Goal: Information Seeking & Learning: Find specific fact

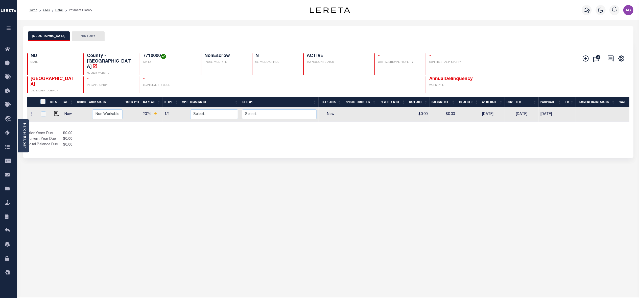
click at [50, 9] on li "Detail" at bounding box center [57, 10] width 14 height 5
click at [48, 9] on link "OMS" at bounding box center [46, 10] width 7 height 3
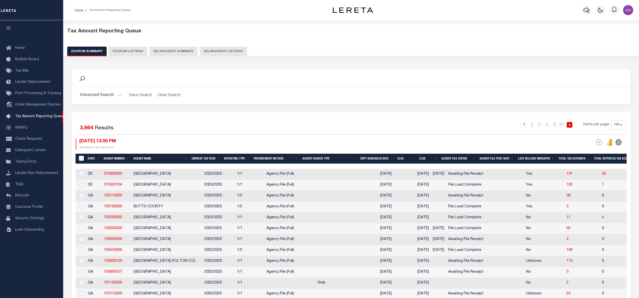
select select "100"
click at [166, 54] on button "Delinquency Summary" at bounding box center [173, 52] width 48 height 10
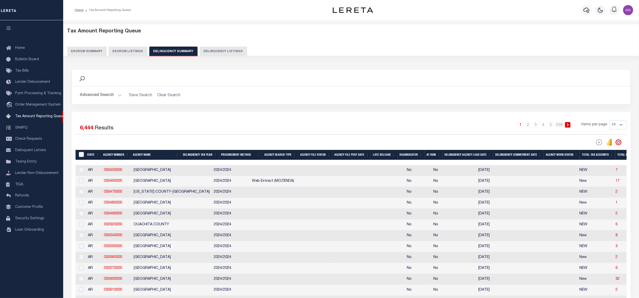
click at [104, 98] on button "Advanced Search" at bounding box center [101, 95] width 42 height 10
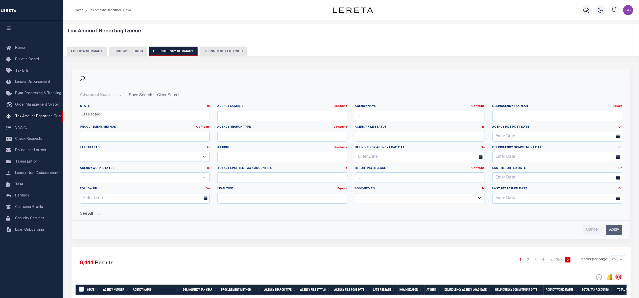
click at [104, 98] on button "Advanced Search" at bounding box center [101, 95] width 42 height 10
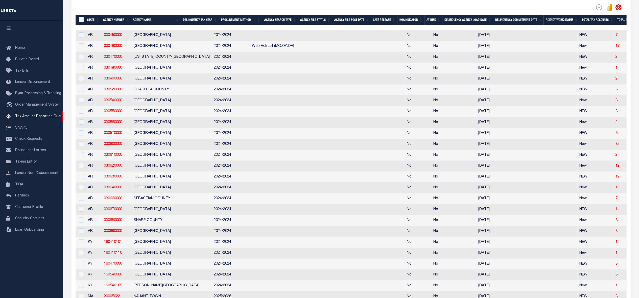
scroll to position [34, 0]
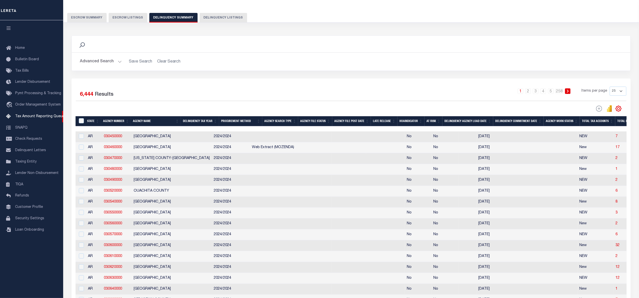
click at [104, 65] on button "Advanced Search" at bounding box center [101, 62] width 42 height 10
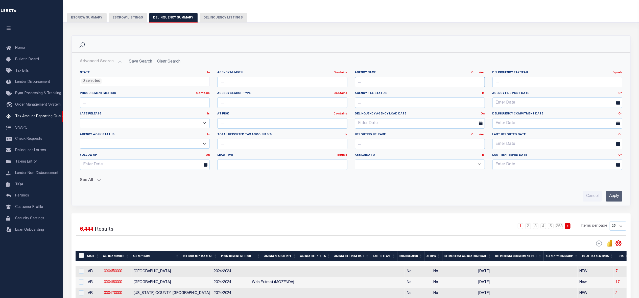
click at [390, 85] on input "text" at bounding box center [420, 82] width 130 height 10
type input "WILL COUNTY"
click at [613, 199] on input "Apply" at bounding box center [614, 196] width 16 height 10
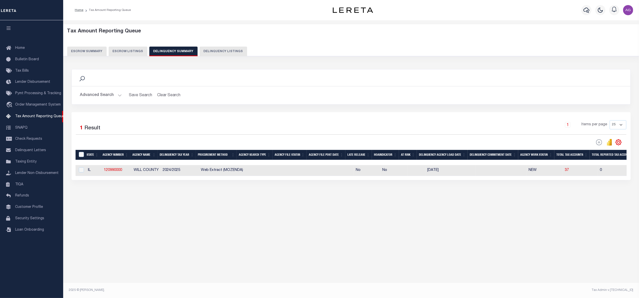
scroll to position [0, 0]
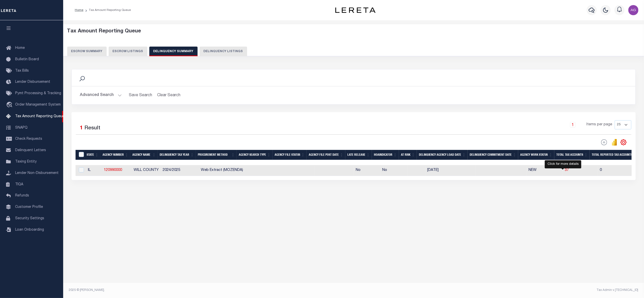
drag, startPoint x: 563, startPoint y: 172, endPoint x: 363, endPoint y: 209, distance: 203.6
click at [565, 172] on span "37" at bounding box center [567, 170] width 4 height 4
select select "100"
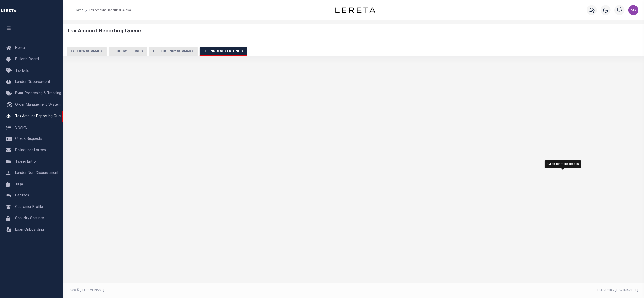
select select "100"
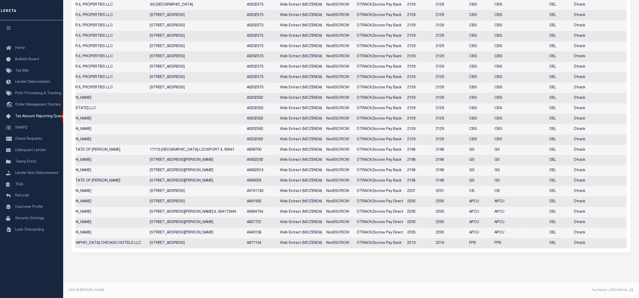
scroll to position [0, 211]
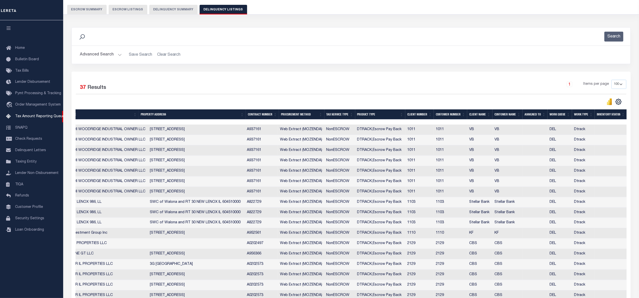
click at [172, 5] on button "Delinquency Summary" at bounding box center [173, 10] width 48 height 10
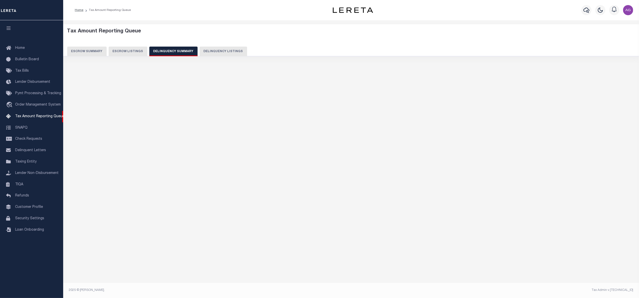
scroll to position [0, 0]
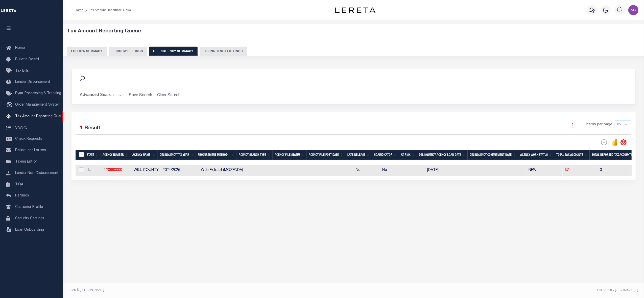
click at [109, 99] on button "Advanced Search" at bounding box center [101, 95] width 42 height 10
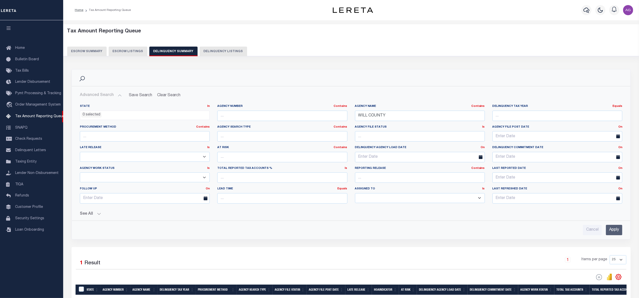
click at [89, 212] on button "See All" at bounding box center [351, 213] width 543 height 5
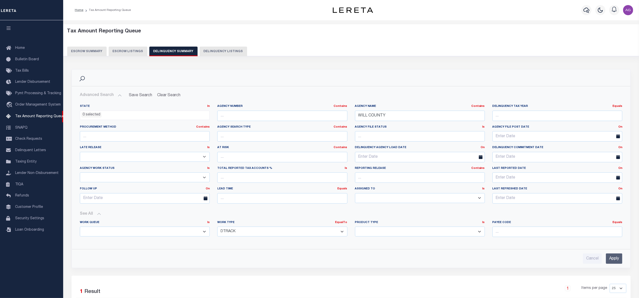
click at [272, 229] on select "Annual Delinquency Back Search Payment Status Check DTRACK" at bounding box center [282, 231] width 130 height 10
select select "AnnualDelinquency"
click at [217, 227] on select "Annual Delinquency Back Search Payment Status Check DTRACK" at bounding box center [282, 231] width 130 height 10
click at [618, 260] on input "Apply" at bounding box center [614, 258] width 16 height 10
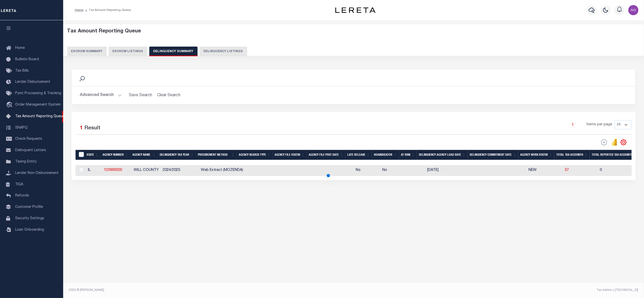
drag, startPoint x: 356, startPoint y: 180, endPoint x: 645, endPoint y: 180, distance: 289.4
click at [639, 180] on html "Home Tax Amount Reporting Queue Profile" at bounding box center [322, 149] width 644 height 298
click at [430, 237] on div "Tax Amount Reporting Queue Escrow Summary Escrow Listings In" at bounding box center [353, 154] width 581 height 268
click at [602, 170] on span "73" at bounding box center [604, 170] width 4 height 4
select select "100"
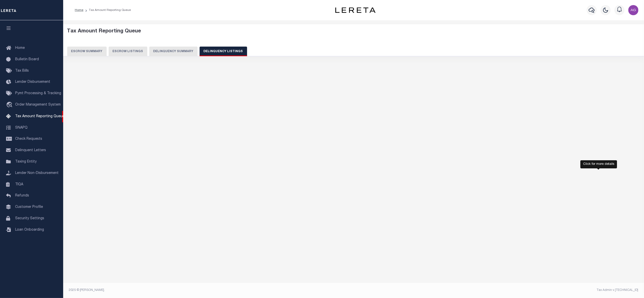
select select "100"
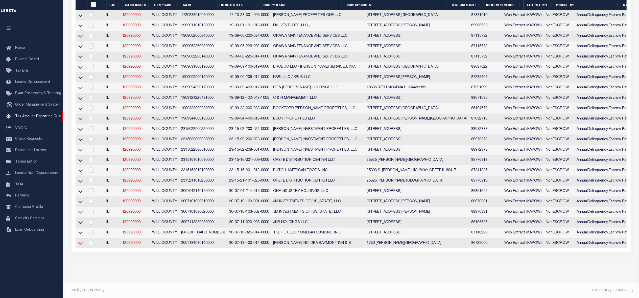
click at [78, 241] on icon at bounding box center [80, 242] width 4 height 5
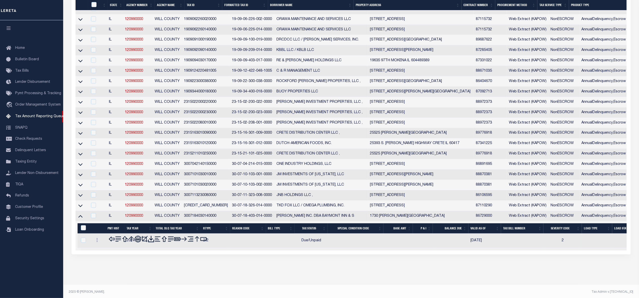
scroll to position [684, 0]
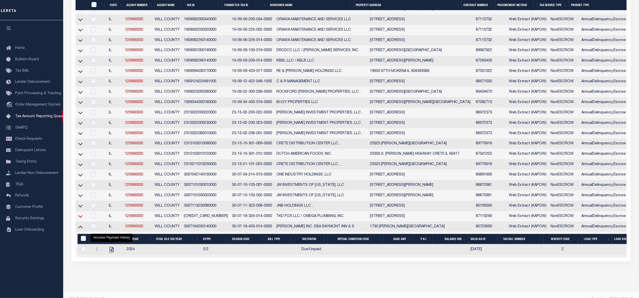
click at [81, 219] on icon at bounding box center [80, 215] width 4 height 5
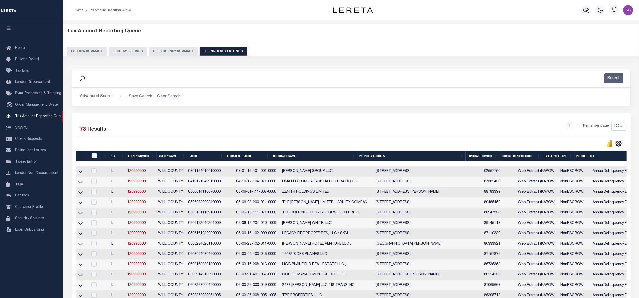
scroll to position [0, 0]
click at [81, 193] on icon at bounding box center [80, 192] width 4 height 3
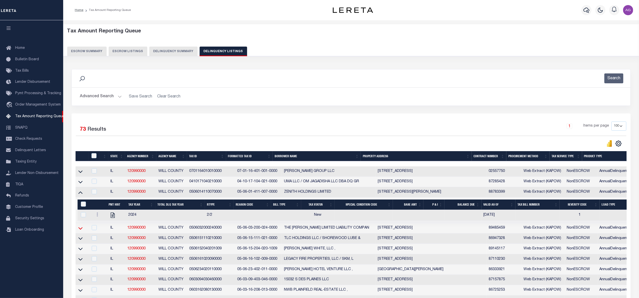
click at [80, 231] on icon at bounding box center [80, 227] width 4 height 5
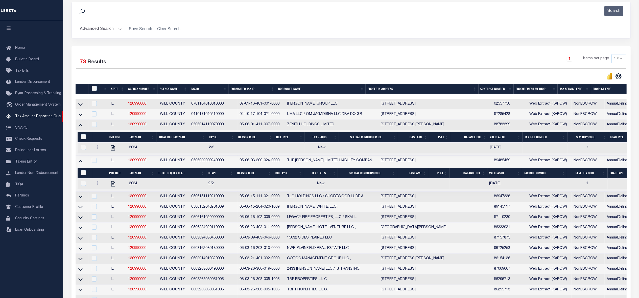
scroll to position [374, 0]
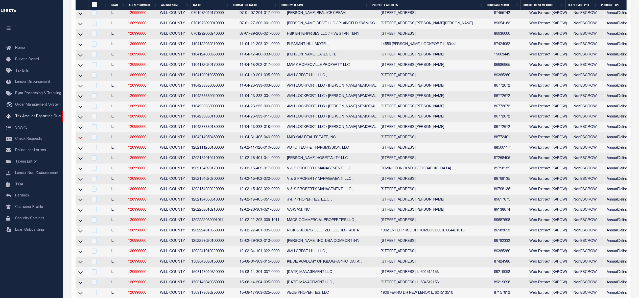
click at [80, 140] on icon at bounding box center [80, 137] width 4 height 5
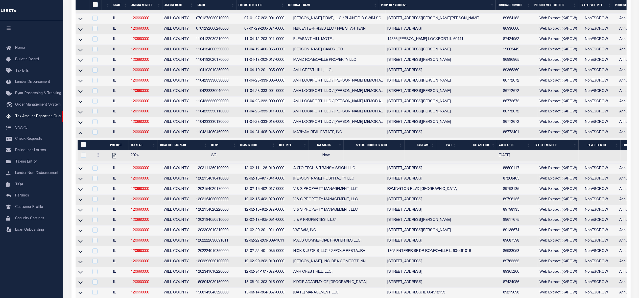
scroll to position [290, 0]
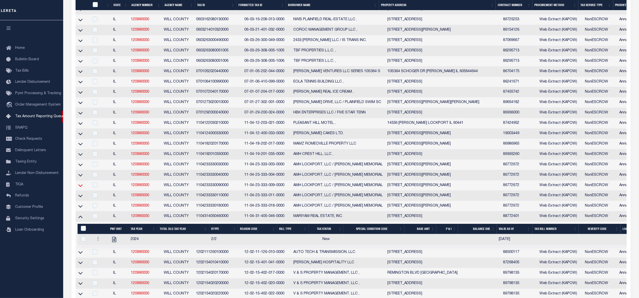
click at [79, 188] on icon at bounding box center [80, 185] width 4 height 5
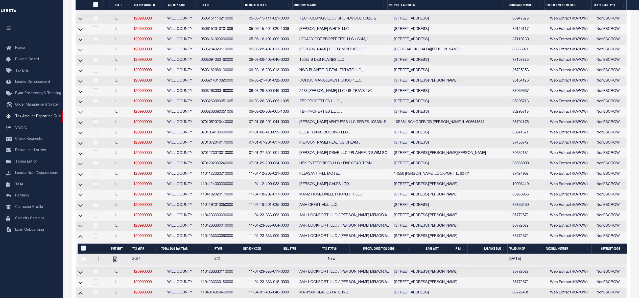
scroll to position [395, 0]
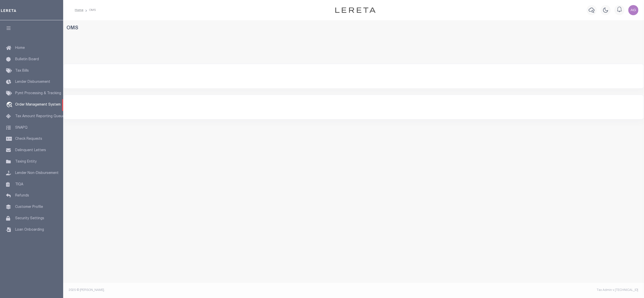
select select "200"
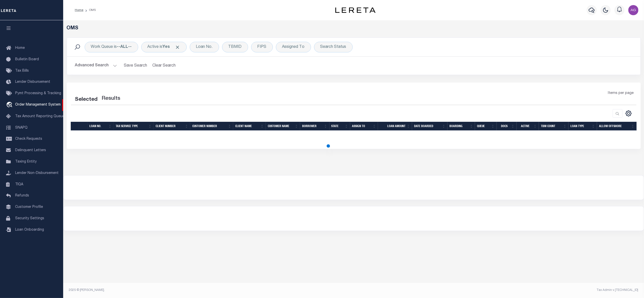
select select "200"
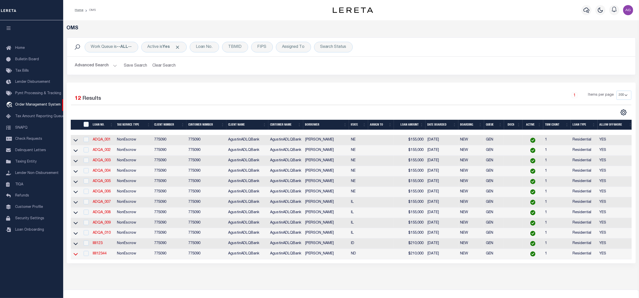
click at [77, 256] on icon at bounding box center [76, 253] width 4 height 5
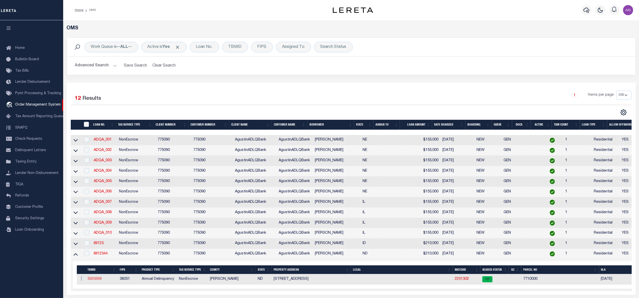
click at [91, 280] on link "3526569" at bounding box center [94, 279] width 14 height 4
type input "lllll12344"
type input "Agustín L Fernández"
select select
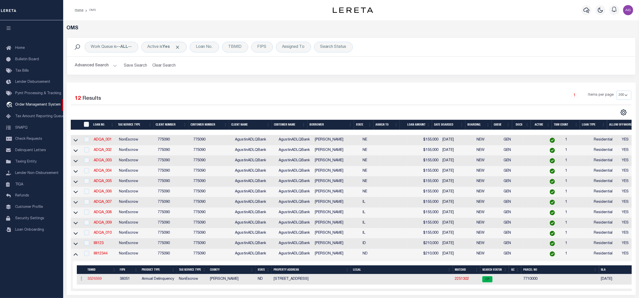
type input "10485 SW 26TH TER"
type input "MIAMI FL 33165-2764"
type input "09/01/2025"
select select "10"
select select "NonEscrow"
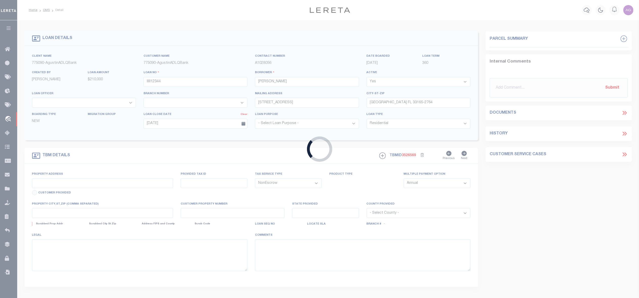
type input "315 2ND AVE SE"
select select
type input "ASHLEY ND 58413-7342"
type input "ND"
select select
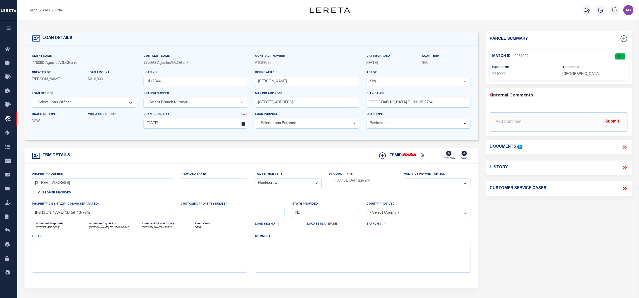
click at [521, 56] on link "2251302" at bounding box center [522, 56] width 14 height 5
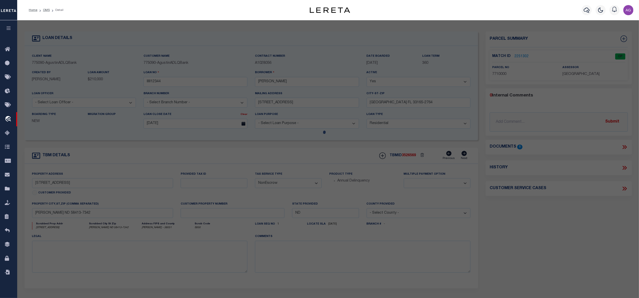
checkbox input "false"
select select "CP"
type input "NOOR,UDDIN CHOWDRYJR & UDDIN CLAIRE E CHOWDRY"
select select "ATL"
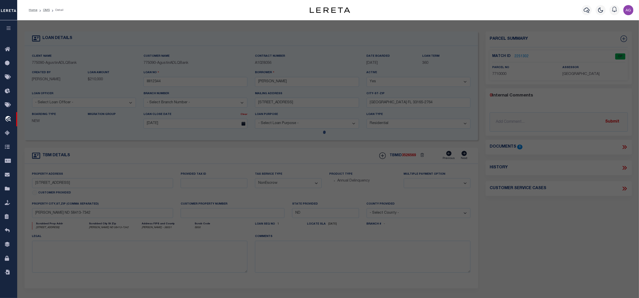
select select "ADD"
type input "315 2ND AVE SE"
checkbox input "false"
type input "ASHLEY, ND 58413"
type textarea "AUD. LOT: 11; 32.5 X90 OF NE1/4SW1/4; 90 X150 OF AUD. LOT12 NW1/4SE1/4 (.27 AC.)"
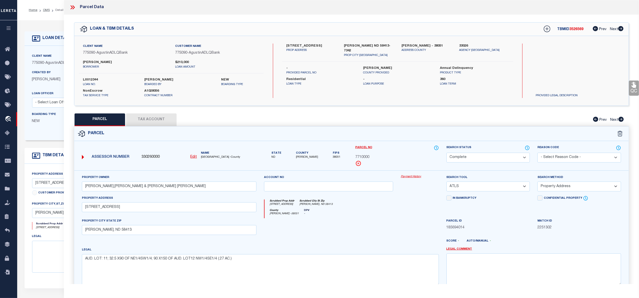
click at [145, 121] on button "Tax Account" at bounding box center [151, 119] width 51 height 13
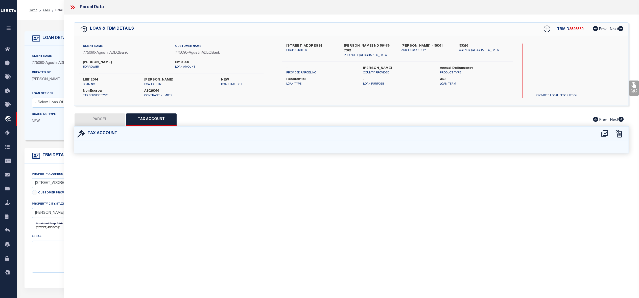
select select "100"
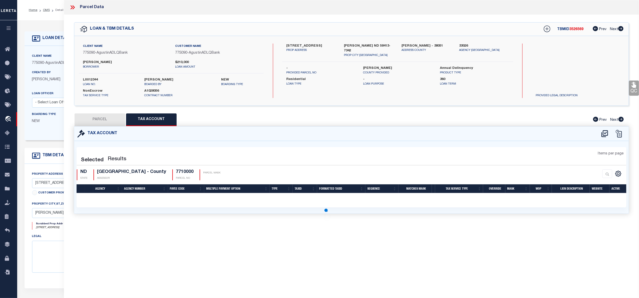
select select "100"
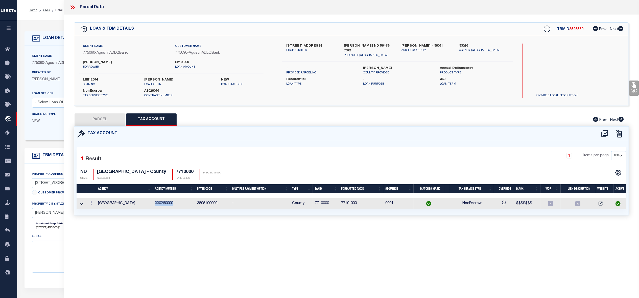
drag, startPoint x: 154, startPoint y: 202, endPoint x: 176, endPoint y: 204, distance: 21.8
click at [176, 204] on td "330260000" at bounding box center [174, 203] width 42 height 11
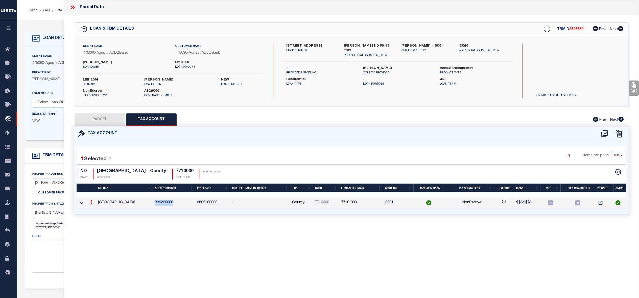
copy td "330260000"
drag, startPoint x: 199, startPoint y: 202, endPoint x: 228, endPoint y: 204, distance: 28.6
click at [228, 204] on td "3805100000" at bounding box center [212, 202] width 35 height 11
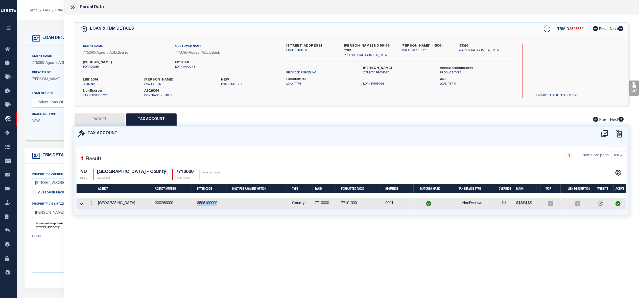
copy td "3805100000"
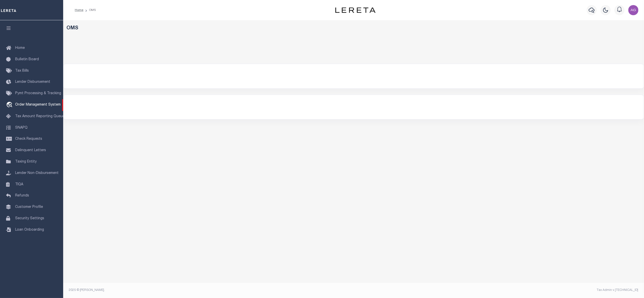
select select "AgustinADLQBank"
select select
select select "200"
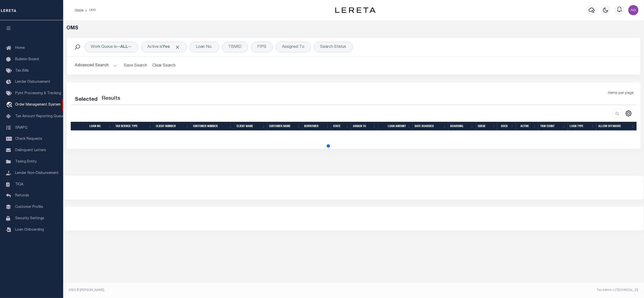
select select "200"
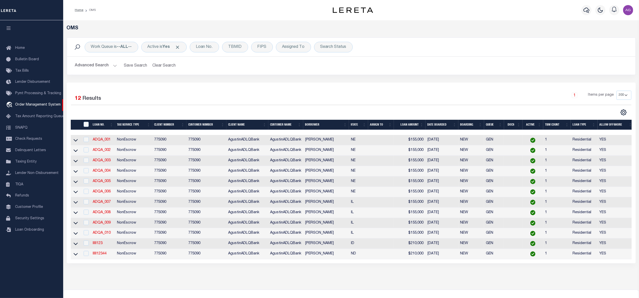
click at [100, 68] on button "Advanced Search" at bounding box center [96, 66] width 42 height 10
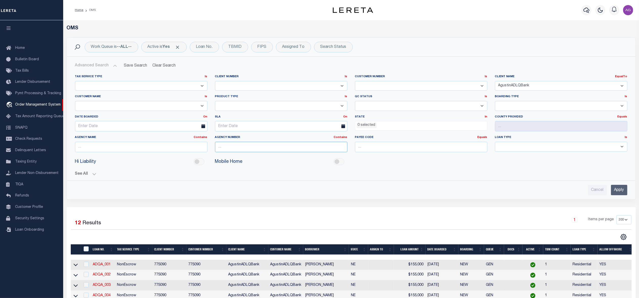
click at [227, 146] on input "text" at bounding box center [281, 147] width 132 height 10
paste input "290030228"
type input "290030228"
click at [518, 87] on select "78796 AB ABL Accumatch - Refunds AF AFCU AgustinADLQBank AgustinDtrackBank ALB …" at bounding box center [561, 86] width 132 height 10
select select
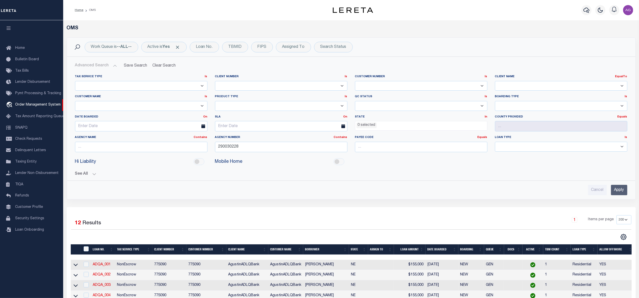
click at [495, 81] on select "78796 AB ABL Accumatch - Refunds AF AFCU AgustinADLQBank AgustinDtrackBank ALB …" at bounding box center [561, 86] width 132 height 10
click at [621, 193] on input "Apply" at bounding box center [619, 190] width 16 height 10
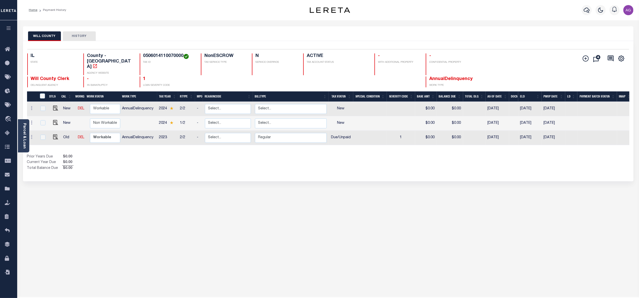
click at [269, 183] on div "WILL COUNTY HISTORY Selected 3 Results" at bounding box center [328, 168] width 618 height 285
drag, startPoint x: 140, startPoint y: 57, endPoint x: 181, endPoint y: 56, distance: 41.0
click at [181, 56] on h4 "0506014110070000" at bounding box center [169, 56] width 52 height 6
copy h4 "0506014110070000"
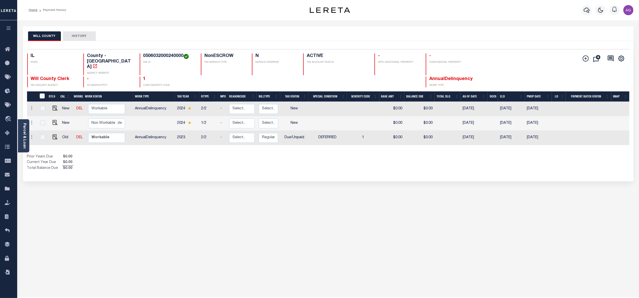
drag, startPoint x: 286, startPoint y: 191, endPoint x: 298, endPoint y: 149, distance: 43.9
click at [286, 191] on div "WILL COUNTY HISTORY Selected 3 Results" at bounding box center [328, 168] width 618 height 285
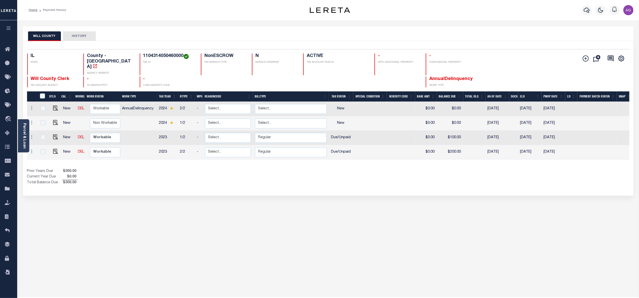
click at [260, 208] on div "WILL COUNTY HISTORY Selected 4 Results" at bounding box center [328, 168] width 618 height 285
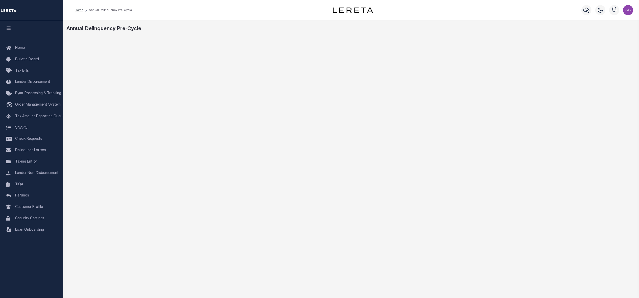
scroll to position [19, 0]
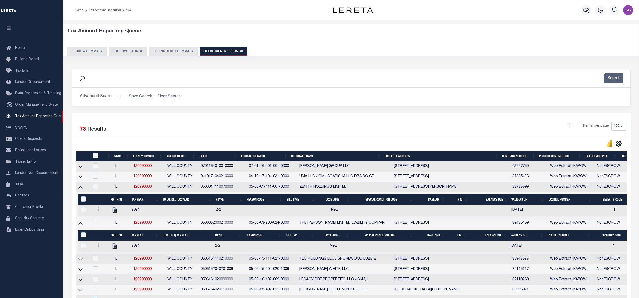
select select
select select "100"
click at [174, 51] on button "Delinquency Summary" at bounding box center [173, 52] width 48 height 10
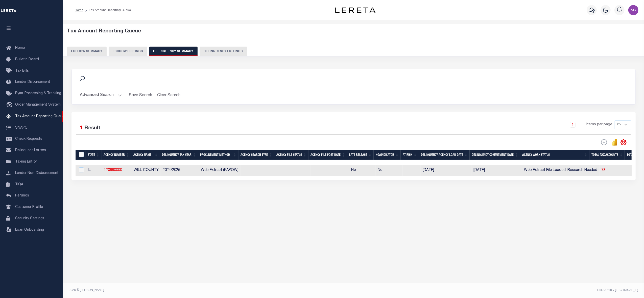
click at [103, 102] on div "Advanced Search Save Search Clear Search SummaryGridWrapper_dynamictable_____De…" at bounding box center [354, 95] width 564 height 18
click at [105, 97] on button "Advanced Search" at bounding box center [101, 95] width 42 height 10
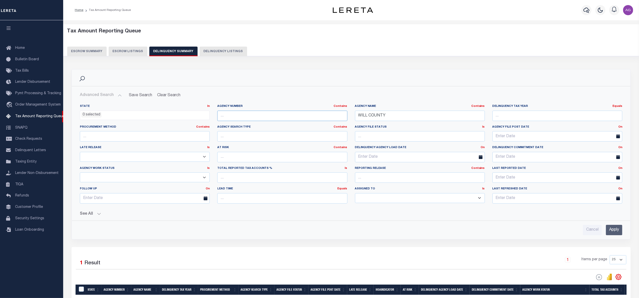
click at [250, 116] on input "text" at bounding box center [282, 115] width 130 height 10
paste input "3400704008"
type input "3400704008"
drag, startPoint x: 400, startPoint y: 119, endPoint x: 301, endPoint y: 107, distance: 99.0
click at [301, 107] on div "State In In AK AL AR AZ CA CO CT DC DE FL GA GU HI IA ID IL IN KS KY LA MA MD M…" at bounding box center [351, 155] width 550 height 103
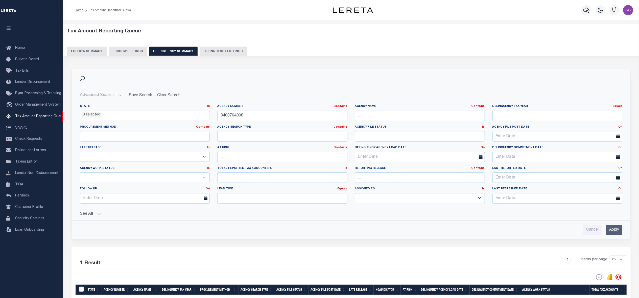
click at [94, 212] on div "See All Work Queue Is Is Contains --ALL-- Delinquent Is" at bounding box center [351, 211] width 543 height 9
click at [95, 213] on button "See All" at bounding box center [351, 213] width 543 height 5
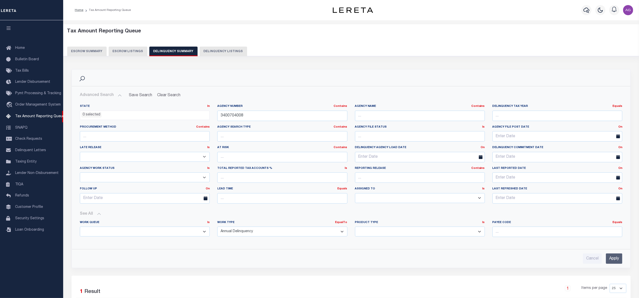
click at [615, 260] on input "Apply" at bounding box center [614, 258] width 16 height 10
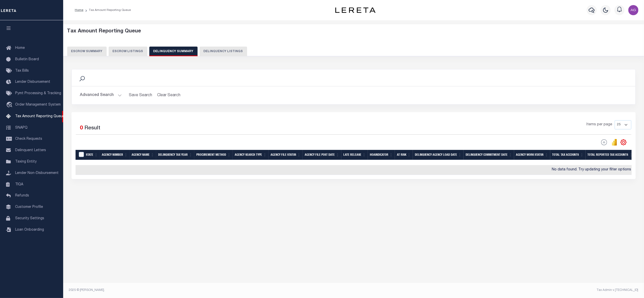
click at [103, 97] on button "Advanced Search" at bounding box center [101, 95] width 42 height 10
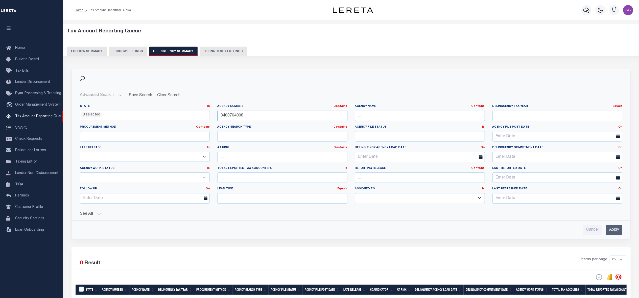
click at [273, 116] on input "3400704008" at bounding box center [282, 115] width 130 height 10
click at [90, 214] on button "See All" at bounding box center [351, 213] width 543 height 5
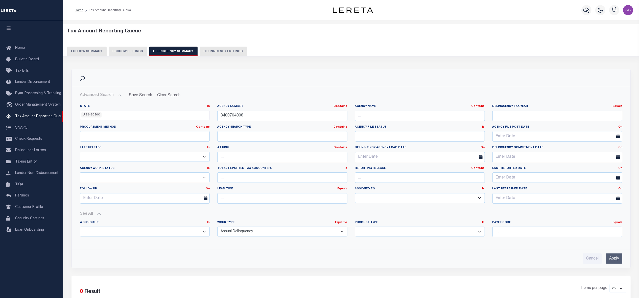
click at [614, 257] on input "Apply" at bounding box center [614, 258] width 16 height 10
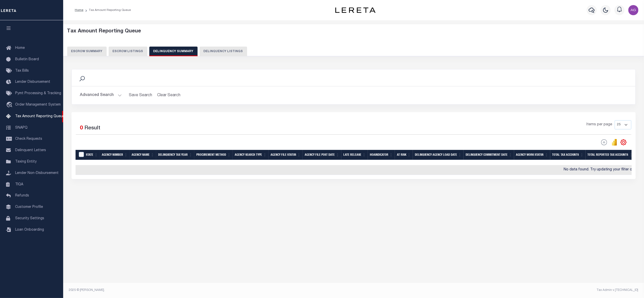
click at [101, 97] on button "Advanced Search" at bounding box center [101, 95] width 42 height 10
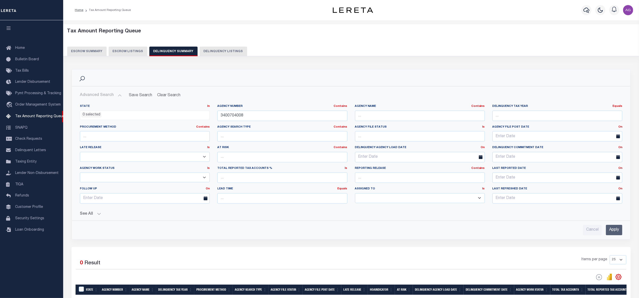
click at [94, 214] on button "See All" at bounding box center [351, 213] width 543 height 5
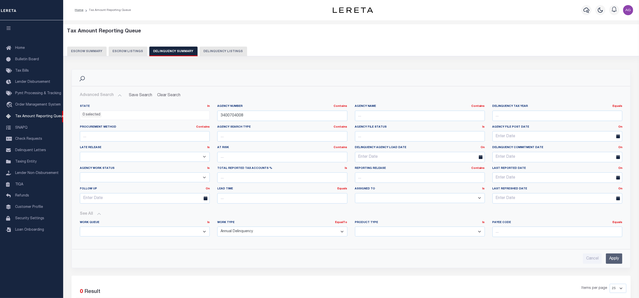
click at [263, 236] on select "Annual Delinquency Back Search Payment Status Check DTRACK" at bounding box center [282, 231] width 130 height 10
select select
click at [217, 227] on select "Annual Delinquency Back Search Payment Status Check DTRACK" at bounding box center [282, 231] width 130 height 10
click at [613, 259] on input "Apply" at bounding box center [614, 258] width 16 height 10
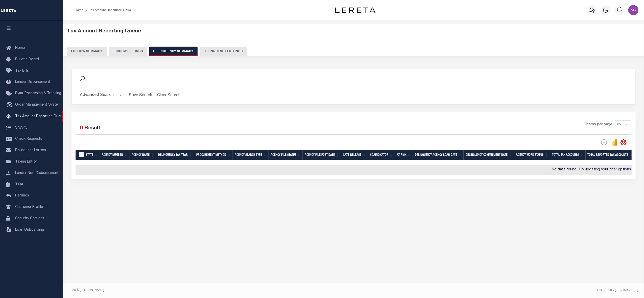
click at [109, 91] on button "Advanced Search" at bounding box center [101, 95] width 42 height 10
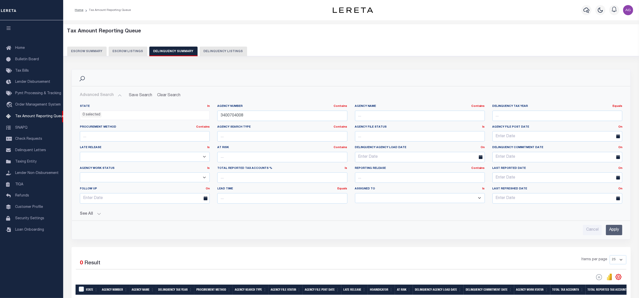
click at [94, 214] on button "See All" at bounding box center [351, 213] width 543 height 5
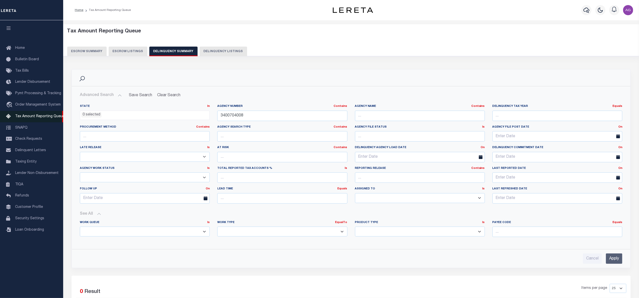
click at [37, 119] on link "Tax Amount Reporting Queue" at bounding box center [31, 116] width 63 height 11
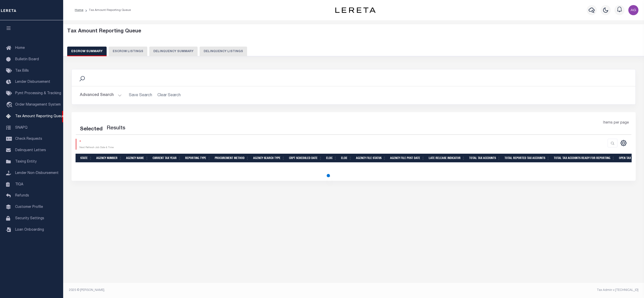
select select "100"
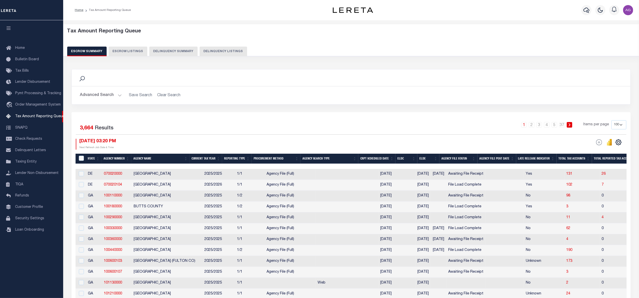
click at [174, 50] on button "Delinquency Summary" at bounding box center [173, 52] width 48 height 10
select select
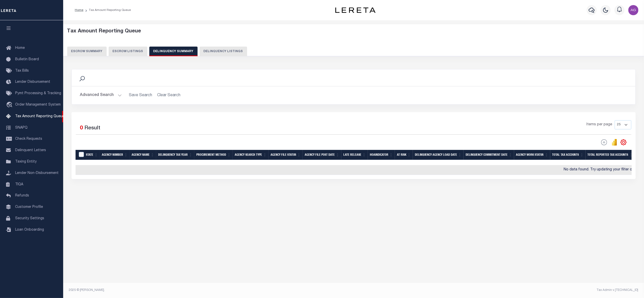
click at [103, 94] on button "Advanced Search" at bounding box center [101, 95] width 42 height 10
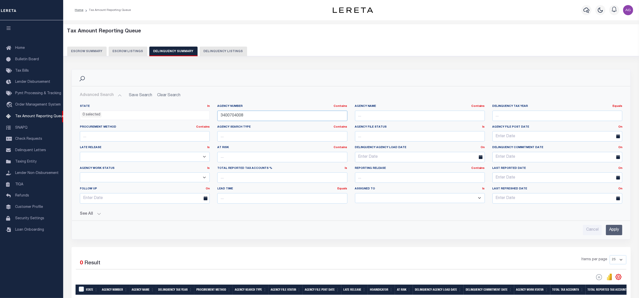
drag, startPoint x: 252, startPoint y: 115, endPoint x: 200, endPoint y: 111, distance: 51.7
click at [200, 111] on div "State In In AK AL AR AZ CA CO CT DC DE FL GA GU HI IA ID IL IN KS KY LA MA MD M…" at bounding box center [351, 155] width 550 height 103
paste input "1104010"
type input "3401104010"
click at [617, 228] on input "Apply" at bounding box center [614, 229] width 16 height 10
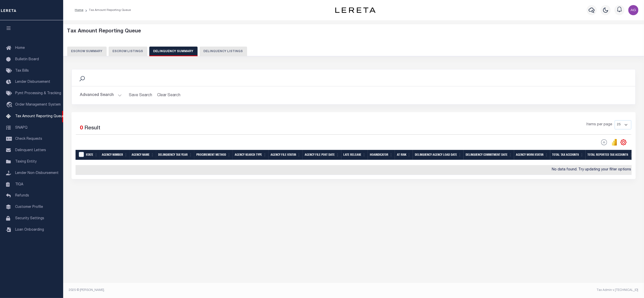
click at [106, 94] on button "Advanced Search" at bounding box center [101, 95] width 42 height 10
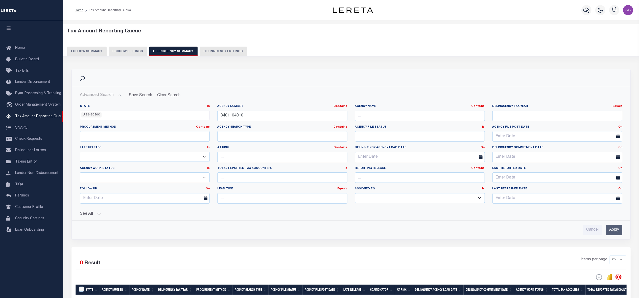
click at [97, 216] on button "See All" at bounding box center [351, 213] width 543 height 5
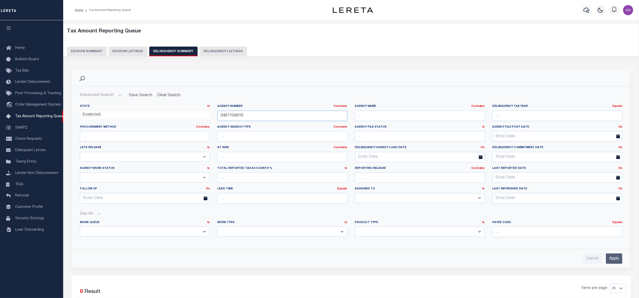
click at [265, 113] on input "3401104010" at bounding box center [282, 115] width 130 height 10
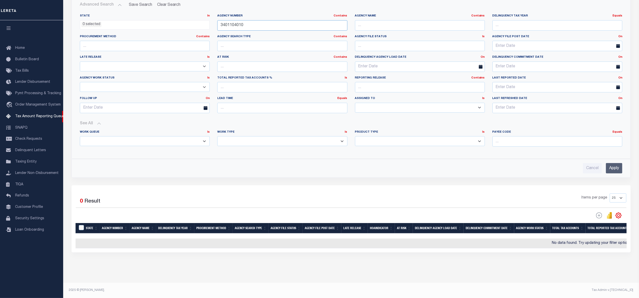
drag, startPoint x: 251, startPoint y: 21, endPoint x: 212, endPoint y: 12, distance: 40.3
click at [212, 14] on div "State In In AK AL AR AZ CA CO CT DC DE FL GA GU HI IA ID IL IN KS KY LA MA MD M…" at bounding box center [351, 65] width 550 height 103
paste input "290060101"
type input "290060101"
click at [620, 163] on input "Apply" at bounding box center [614, 168] width 16 height 10
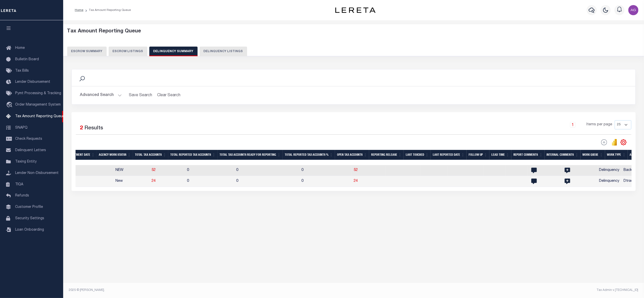
scroll to position [0, 0]
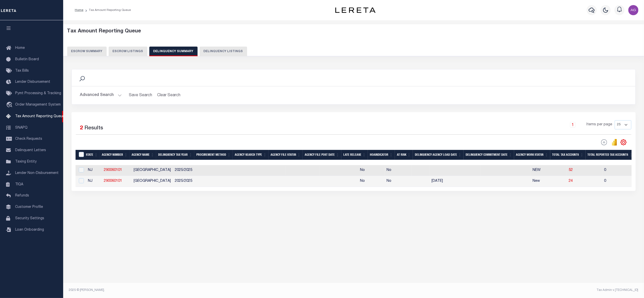
click at [98, 99] on button "Advanced Search" at bounding box center [101, 95] width 42 height 10
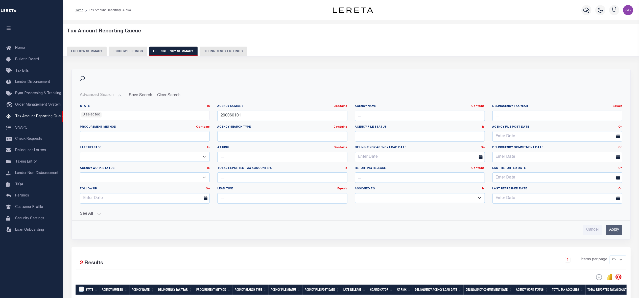
click at [93, 215] on button "See All" at bounding box center [351, 213] width 543 height 5
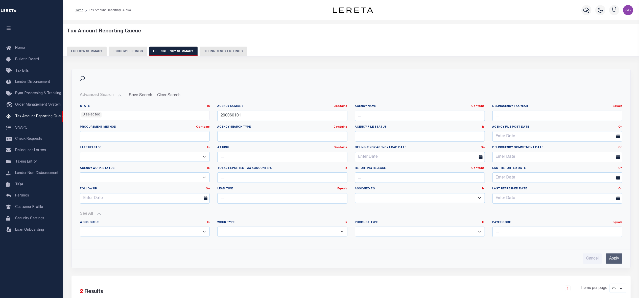
click at [279, 229] on select "Annual Delinquency Back Search Payment Status Check DTRACK" at bounding box center [282, 231] width 130 height 10
select select "AnnualDelinquency"
click at [217, 227] on select "Annual Delinquency Back Search Payment Status Check DTRACK" at bounding box center [282, 231] width 130 height 10
click at [615, 257] on input "Apply" at bounding box center [614, 258] width 16 height 10
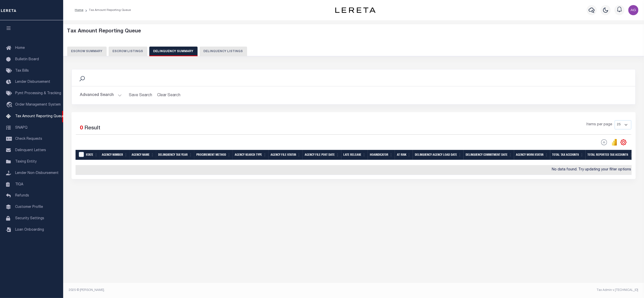
click at [99, 97] on button "Advanced Search" at bounding box center [101, 95] width 42 height 10
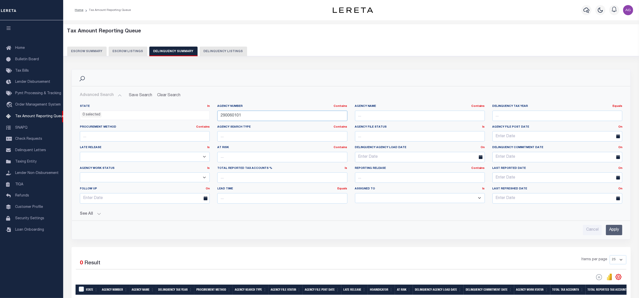
drag, startPoint x: 273, startPoint y: 117, endPoint x: 200, endPoint y: 109, distance: 72.9
click at [200, 109] on div "State In In AK AL AR AZ CA CO CT DC DE FL GA GU HI IA ID IL IN KS KY LA MA MD M…" at bounding box center [351, 155] width 550 height 103
paste input "160102"
click at [616, 234] on input "Apply" at bounding box center [614, 229] width 16 height 10
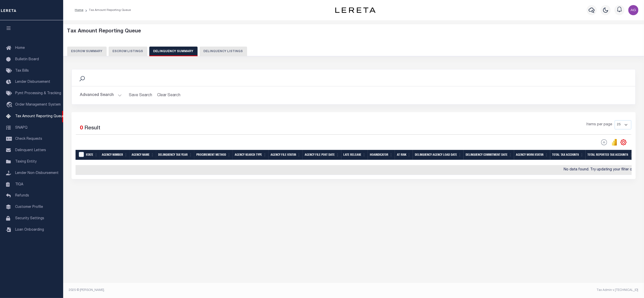
click at [99, 96] on button "Advanced Search" at bounding box center [101, 95] width 42 height 10
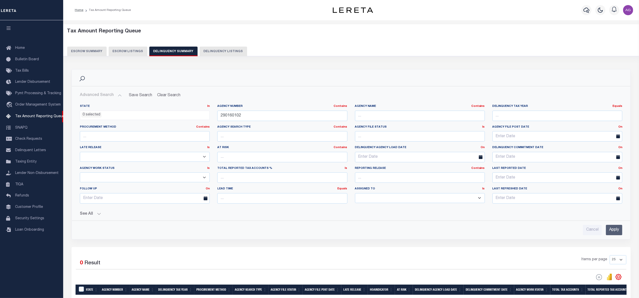
click at [92, 212] on button "See All" at bounding box center [351, 213] width 543 height 5
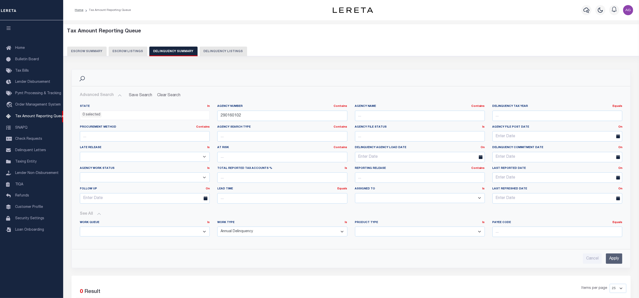
click at [92, 212] on button "See All" at bounding box center [351, 213] width 543 height 5
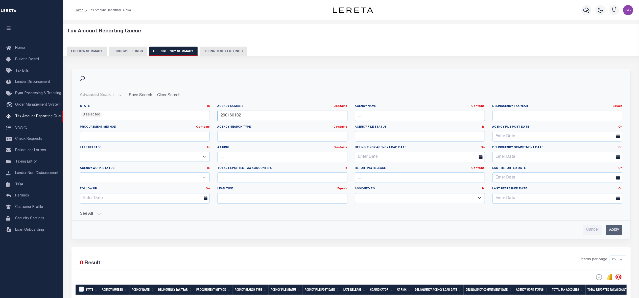
drag, startPoint x: 261, startPoint y: 119, endPoint x: 183, endPoint y: 112, distance: 78.4
click at [183, 112] on div "State In In AK AL AR AZ CA CO CT DC DE FL GA GU HI IA ID IL IN KS KY LA MA MD M…" at bounding box center [351, 155] width 550 height 103
paste input "460310000"
type input "460310000"
click at [621, 230] on input "Apply" at bounding box center [614, 229] width 16 height 10
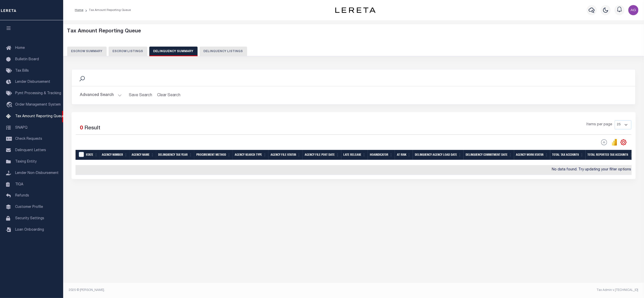
click at [254, 244] on div "Tax Amount Reporting Queue Escrow Summary Escrow Listings In" at bounding box center [353, 154] width 581 height 268
drag, startPoint x: 157, startPoint y: 200, endPoint x: 161, endPoint y: 196, distance: 5.7
click at [157, 200] on div "Tax Amount Reporting Queue Escrow Summary Escrow Listings In" at bounding box center [354, 117] width 578 height 184
click at [108, 93] on button "Advanced Search" at bounding box center [101, 95] width 42 height 10
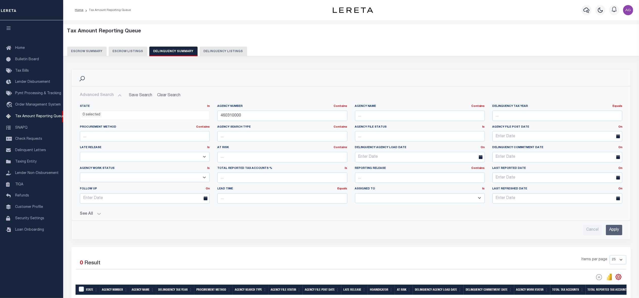
scroll to position [67, 0]
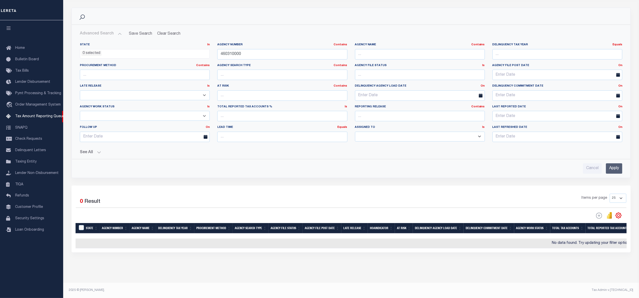
click at [94, 150] on button "See All" at bounding box center [351, 152] width 543 height 5
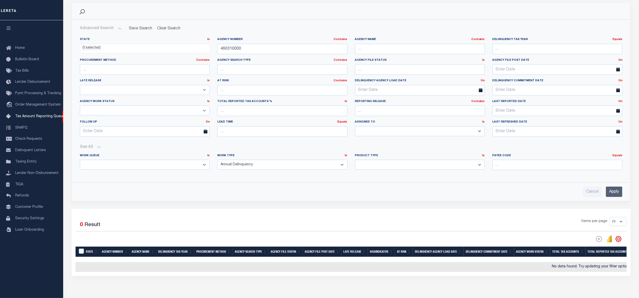
click at [332, 168] on select "Annual Delinquency Back Search Payment Status Check DTRACK" at bounding box center [282, 165] width 130 height 10
click at [611, 193] on input "Apply" at bounding box center [614, 191] width 16 height 10
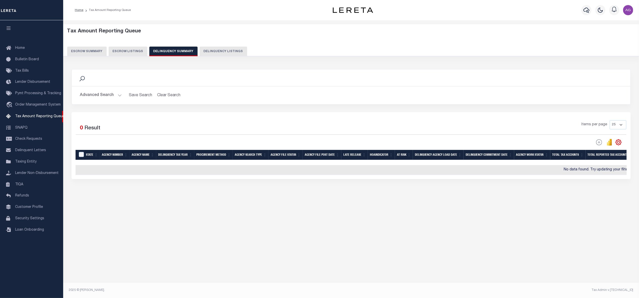
scroll to position [0, 0]
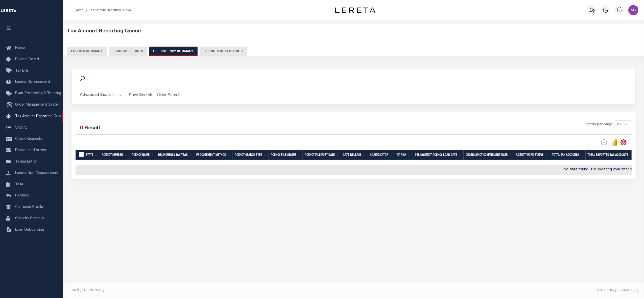
click at [112, 97] on button "Advanced Search" at bounding box center [101, 95] width 42 height 10
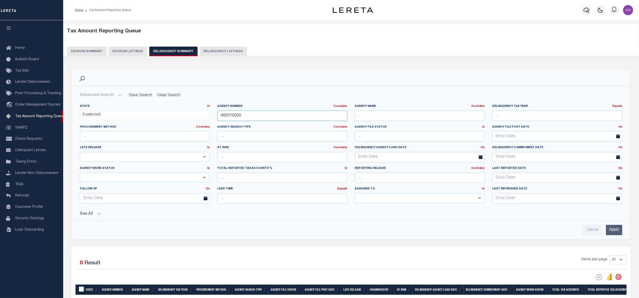
click at [271, 121] on input "460310000" at bounding box center [282, 115] width 130 height 10
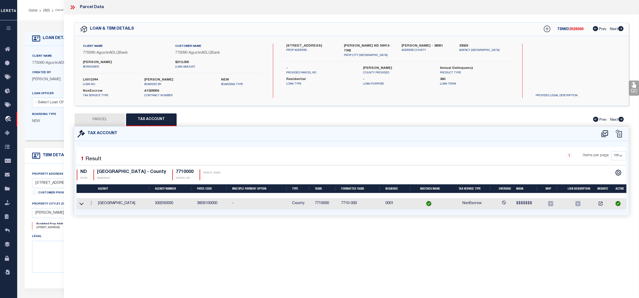
select select "100"
select select "10"
select select "NonEscrow"
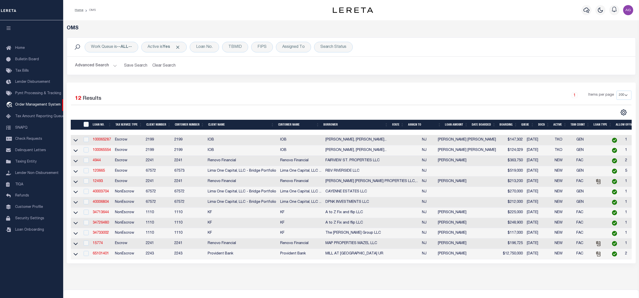
select select "200"
